Goal: Task Accomplishment & Management: Use online tool/utility

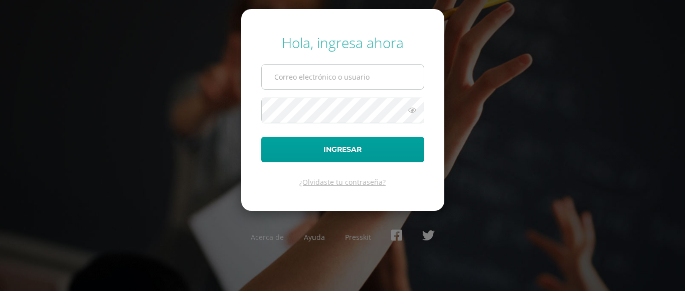
click at [288, 86] on div "Hola, ingresa ahora Ingresar ¿Olvidaste tu contraseña? Acerca de Ayuda Presskit" at bounding box center [342, 145] width 647 height 241
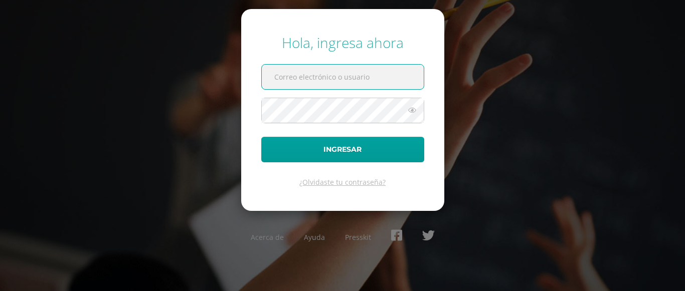
click at [313, 81] on input "text" at bounding box center [343, 77] width 162 height 25
type input "[EMAIL_ADDRESS][DOMAIN_NAME]"
click at [406, 112] on icon at bounding box center [411, 110] width 13 height 12
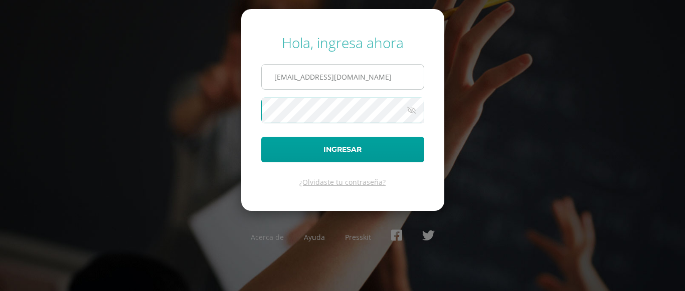
click at [261, 137] on button "Ingresar" at bounding box center [342, 150] width 163 height 26
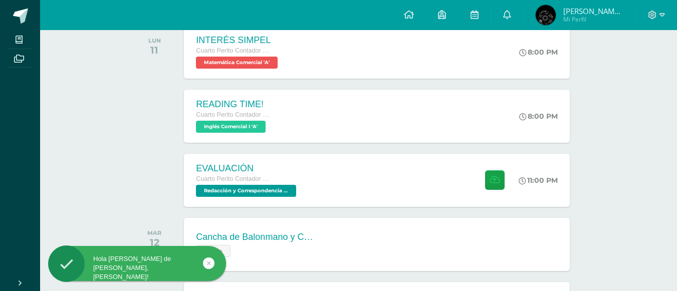
scroll to position [177, 0]
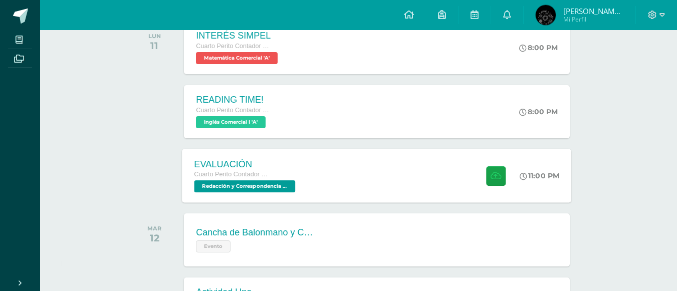
click at [351, 169] on div "EVALUACIÓN Cuarto Perito Contador con Orientación en Computación Redacción y Co…" at bounding box center [376, 176] width 389 height 54
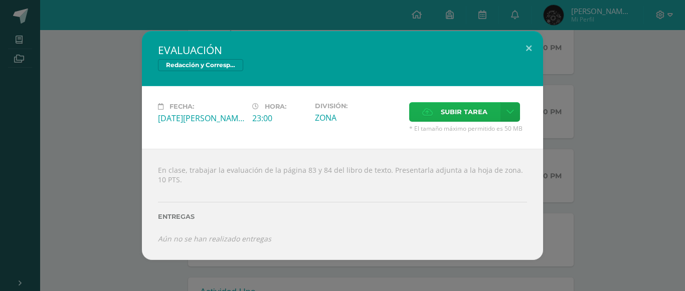
click at [460, 111] on span "Subir tarea" at bounding box center [464, 112] width 47 height 19
click at [0, 0] on input "Subir tarea" at bounding box center [0, 0] width 0 height 0
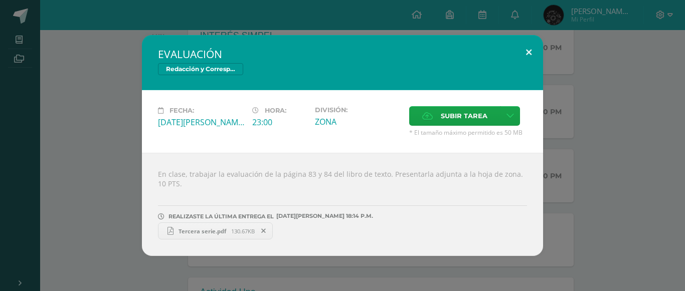
click at [530, 51] on button at bounding box center [528, 52] width 29 height 34
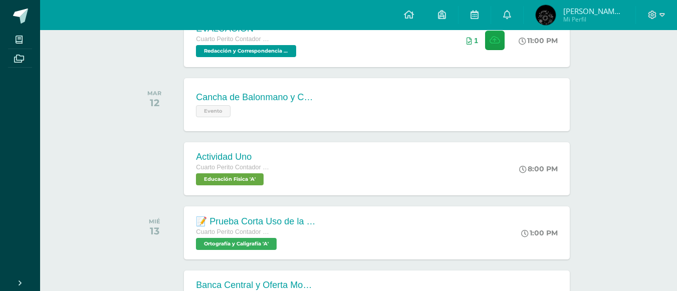
scroll to position [325, 0]
